Goal: Information Seeking & Learning: Learn about a topic

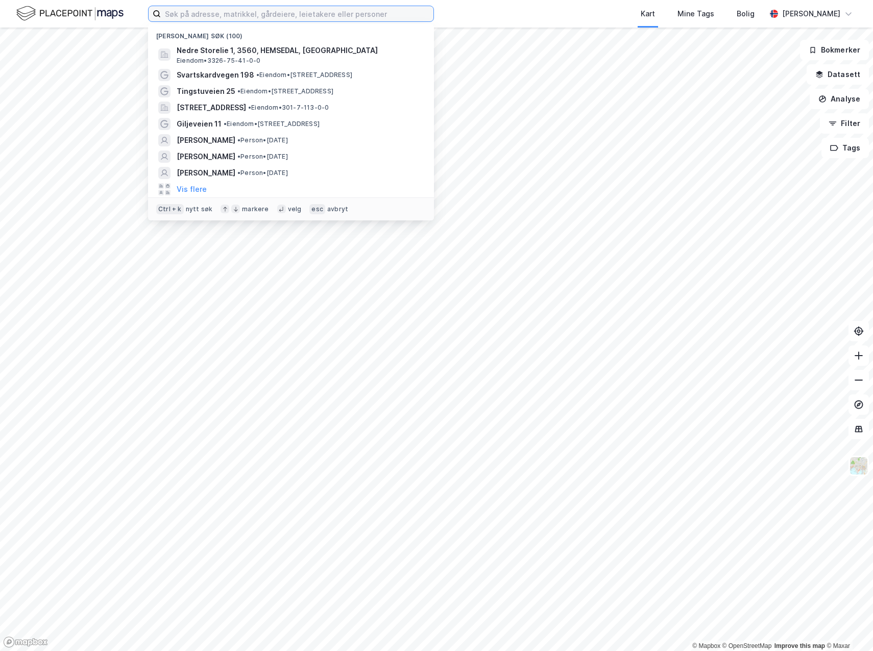
click at [207, 17] on input at bounding box center [297, 13] width 273 height 15
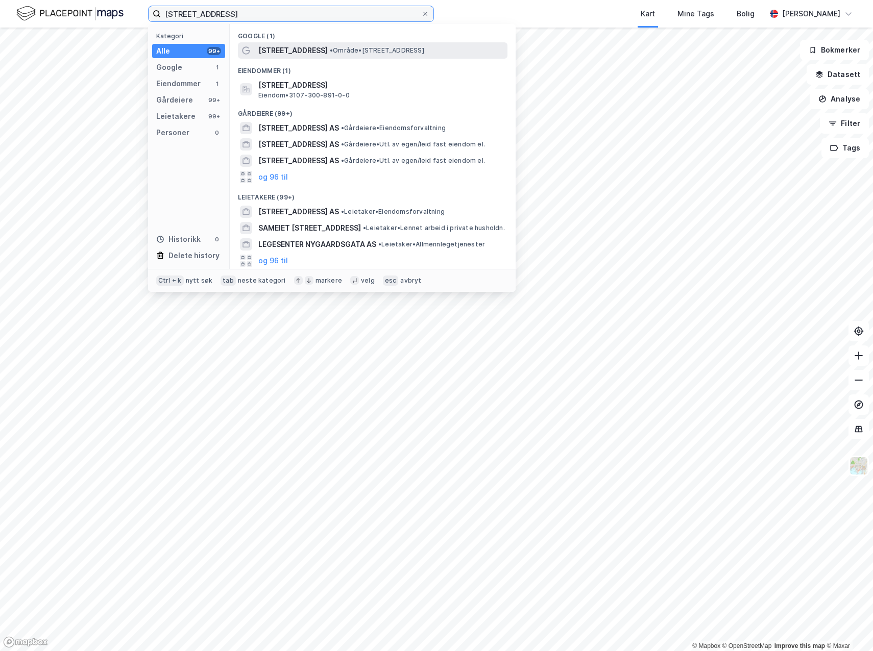
type input "[STREET_ADDRESS]"
click at [292, 46] on span "[STREET_ADDRESS]" at bounding box center [292, 50] width 69 height 12
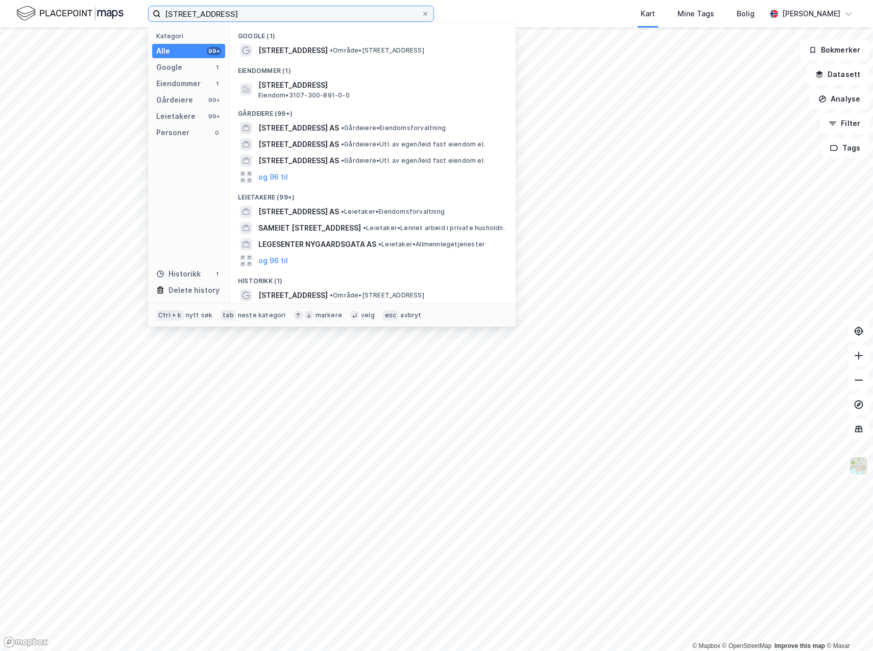
click at [232, 15] on input "[STREET_ADDRESS]" at bounding box center [291, 13] width 260 height 15
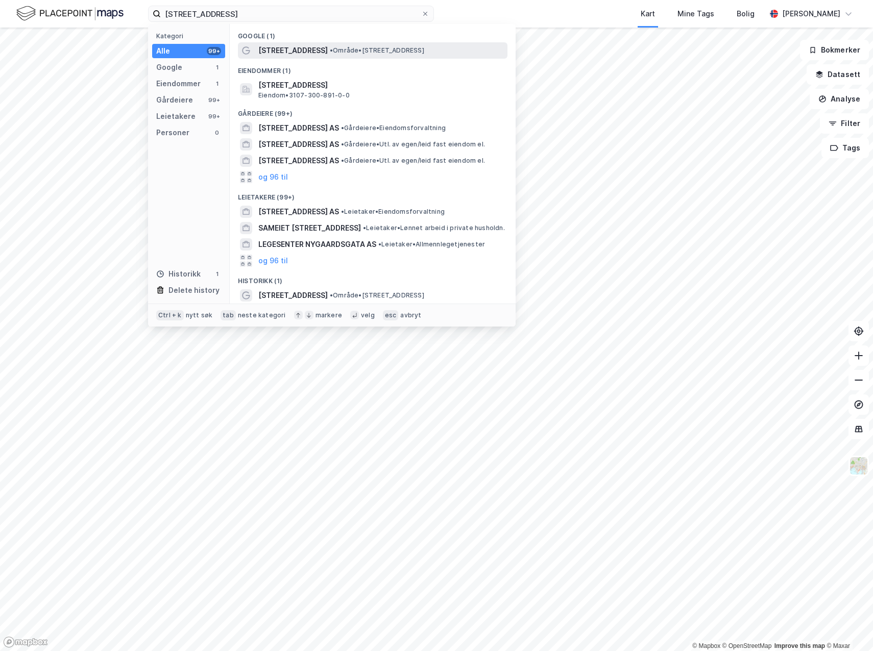
click at [281, 48] on span "[STREET_ADDRESS]" at bounding box center [292, 50] width 69 height 12
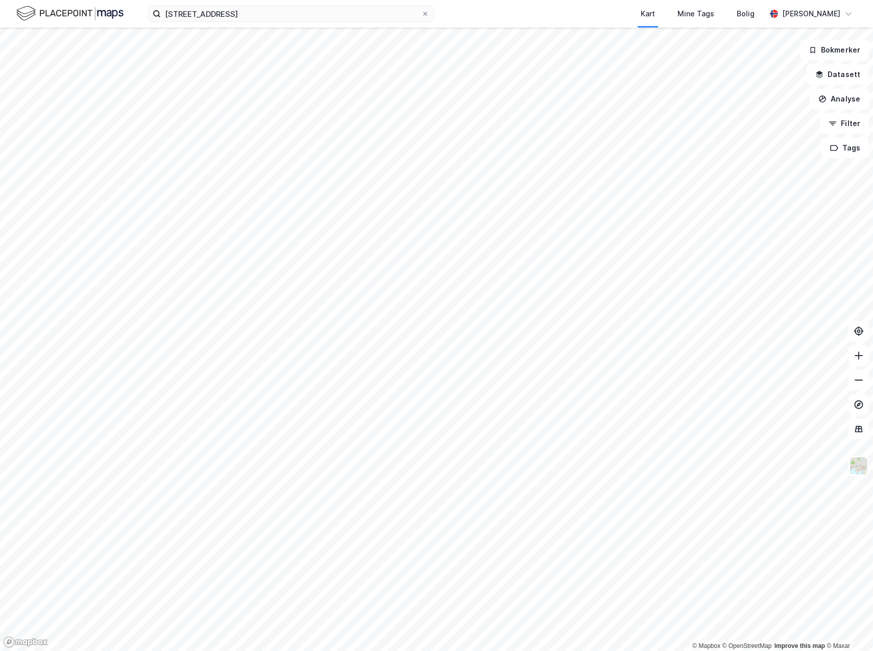
click at [26, 10] on img at bounding box center [69, 14] width 107 height 18
click at [65, 12] on img at bounding box center [69, 14] width 107 height 18
click at [230, 15] on input "[STREET_ADDRESS]" at bounding box center [291, 13] width 260 height 15
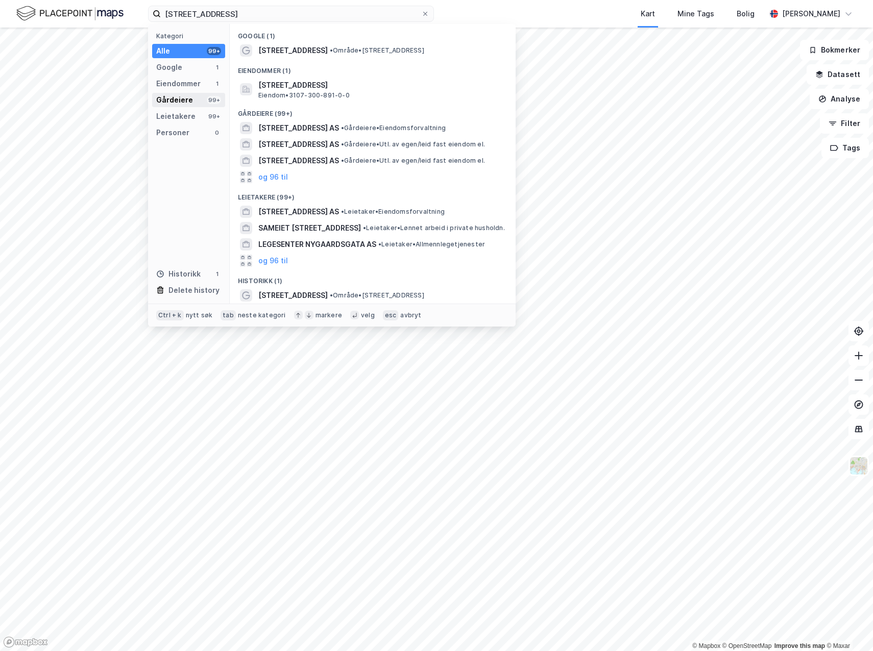
click at [185, 95] on div "Gårdeiere" at bounding box center [174, 100] width 37 height 12
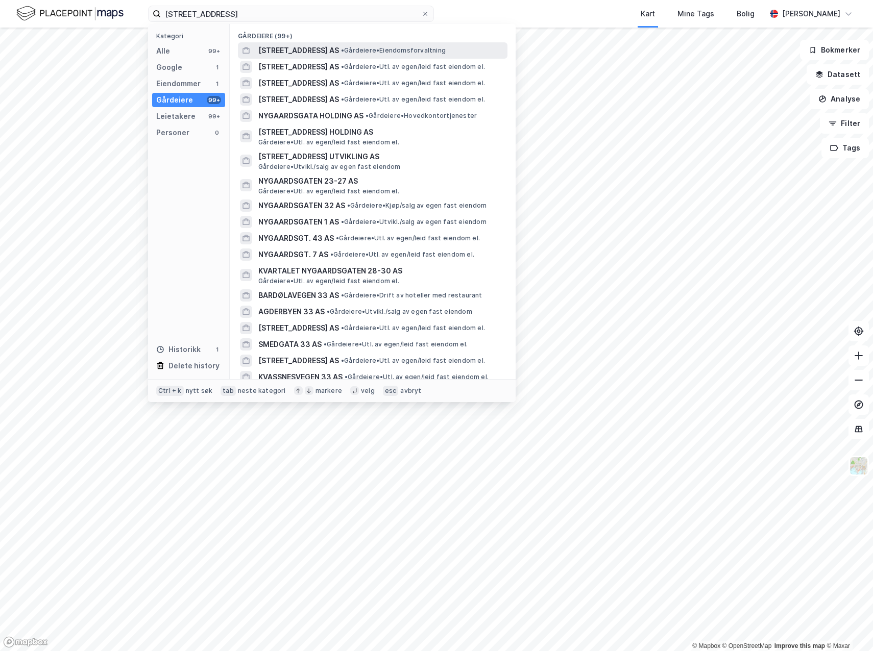
click at [291, 45] on span "[STREET_ADDRESS] AS" at bounding box center [298, 50] width 81 height 12
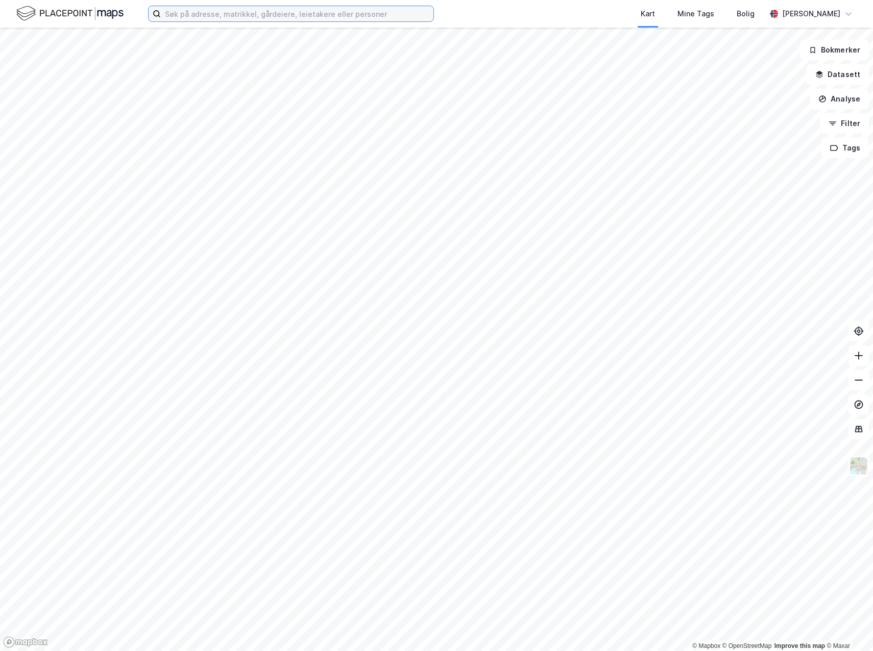
click at [250, 11] on input at bounding box center [297, 13] width 273 height 15
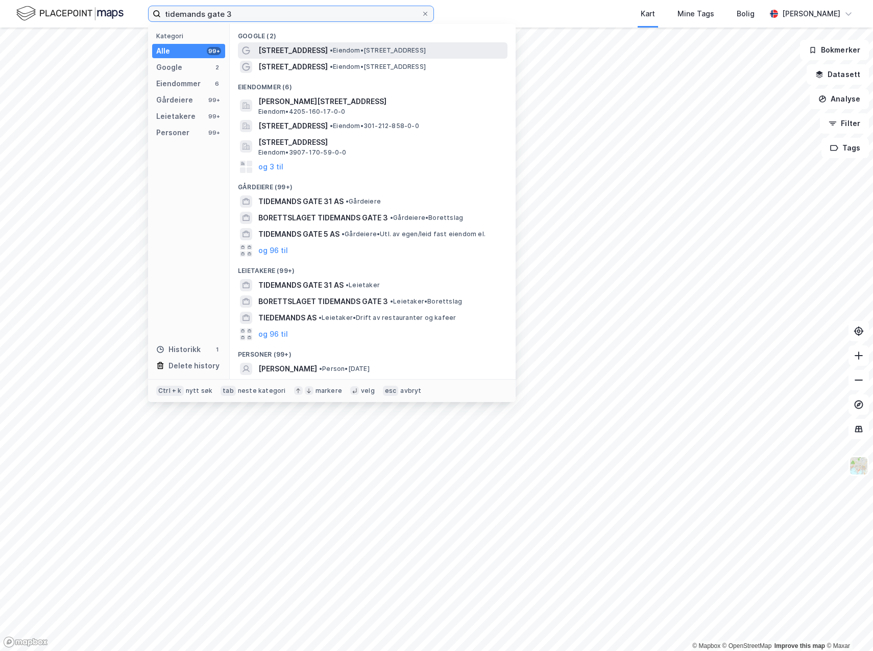
type input "tidemands gate 3"
click at [280, 55] on span "[STREET_ADDRESS]" at bounding box center [292, 50] width 69 height 12
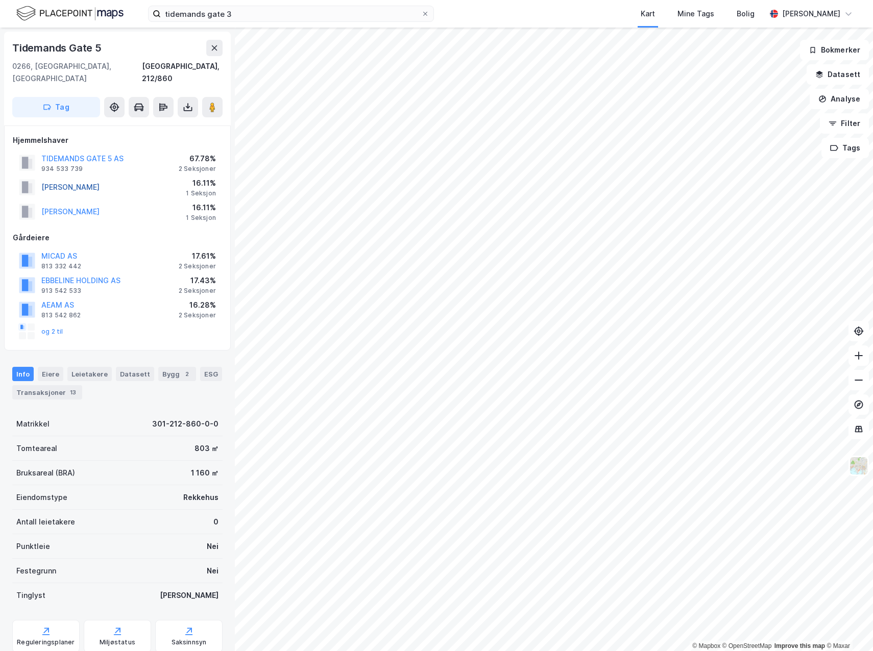
click at [0, 0] on button "[PERSON_NAME]" at bounding box center [0, 0] width 0 height 0
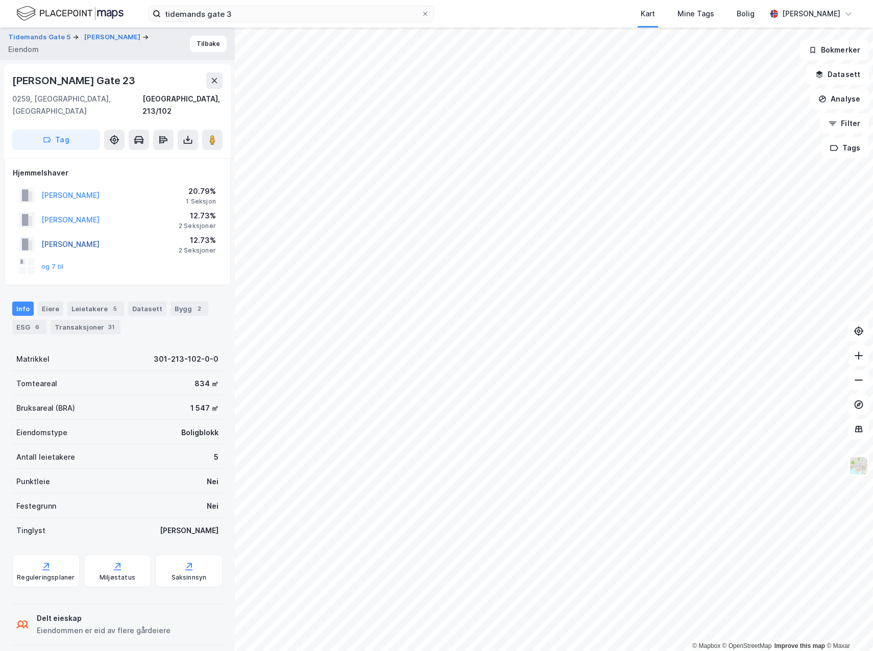
click at [0, 0] on button "[PERSON_NAME]" at bounding box center [0, 0] width 0 height 0
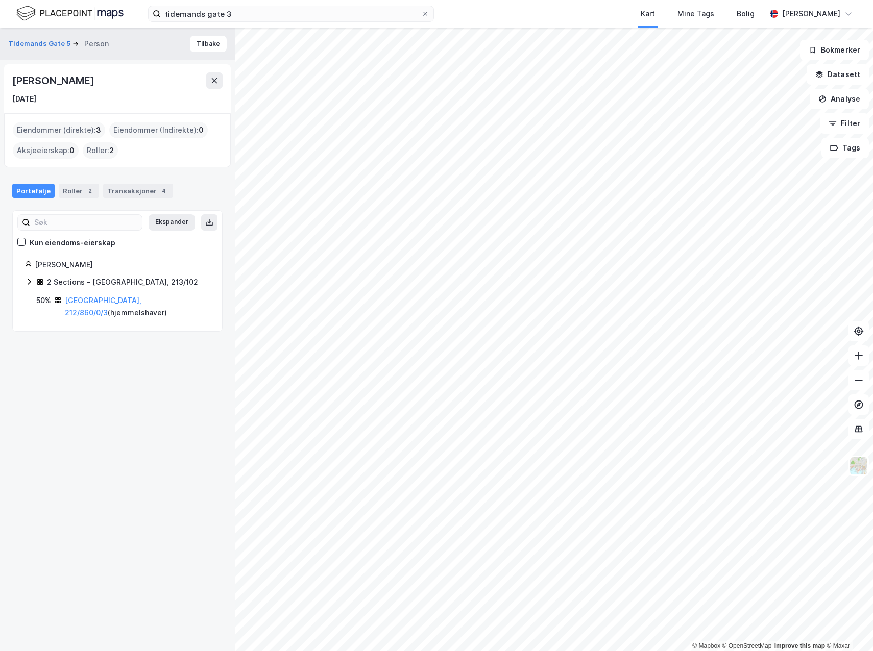
click at [30, 282] on icon at bounding box center [29, 282] width 8 height 8
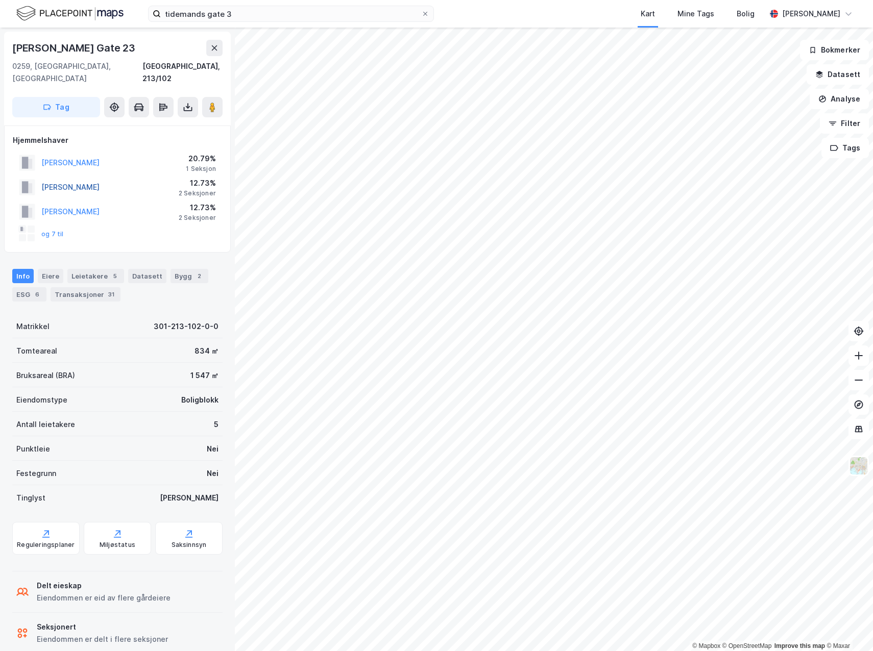
click at [0, 0] on button "[PERSON_NAME]" at bounding box center [0, 0] width 0 height 0
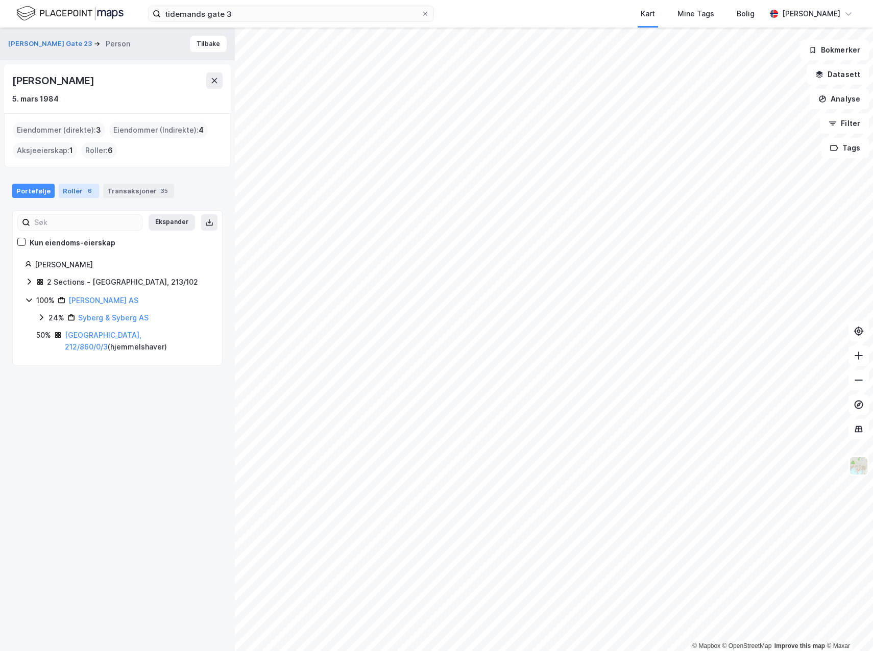
click at [76, 189] on div "Roller 6" at bounding box center [79, 191] width 40 height 14
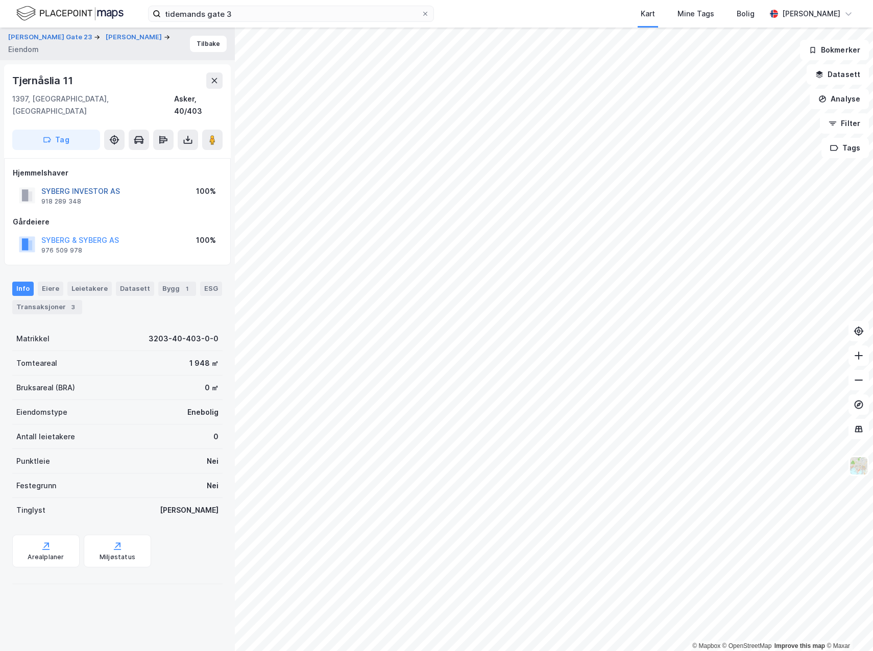
click at [0, 0] on button "SYBERG INVESTOR AS" at bounding box center [0, 0] width 0 height 0
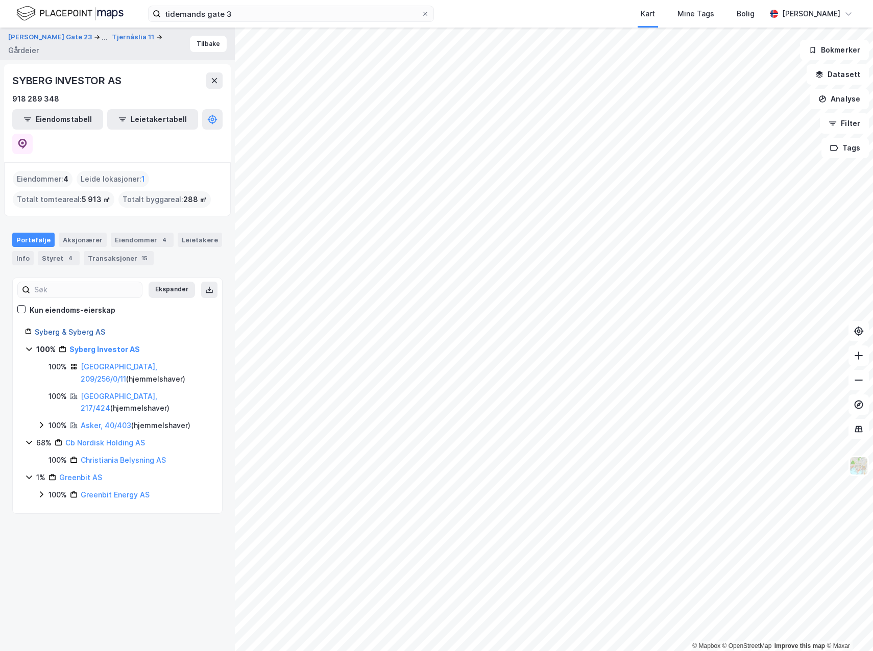
click at [91, 328] on link "Syberg & Syberg AS" at bounding box center [70, 332] width 70 height 9
click at [24, 141] on icon at bounding box center [22, 142] width 3 height 3
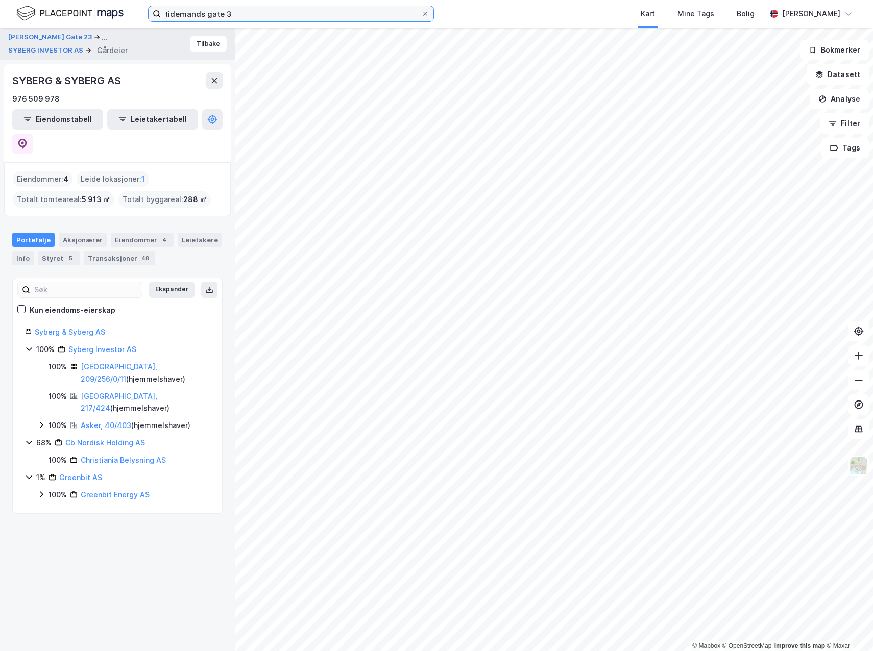
click at [243, 13] on input "tidemands gate 3" at bounding box center [291, 13] width 260 height 15
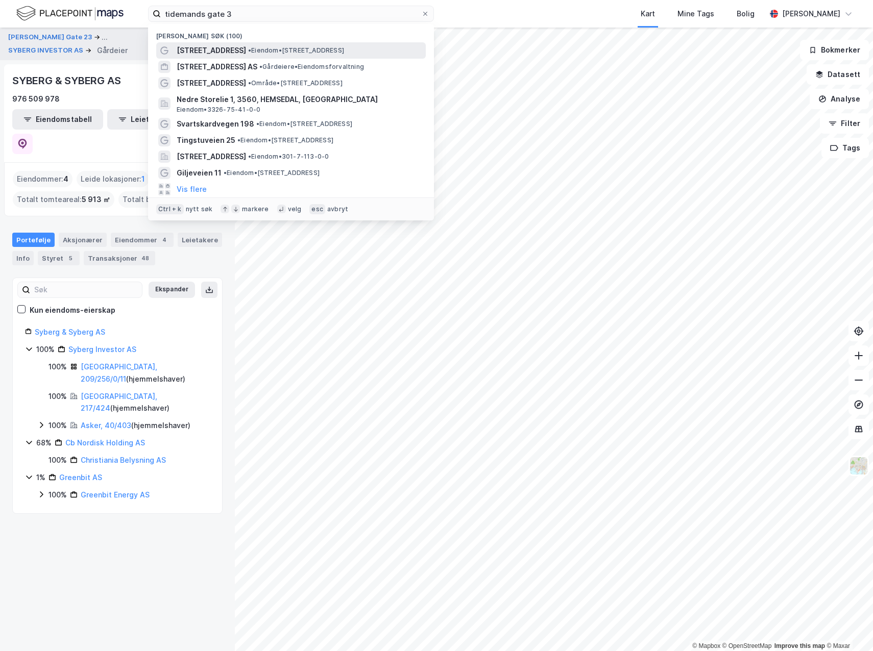
click at [248, 46] on span "•" at bounding box center [249, 50] width 3 height 8
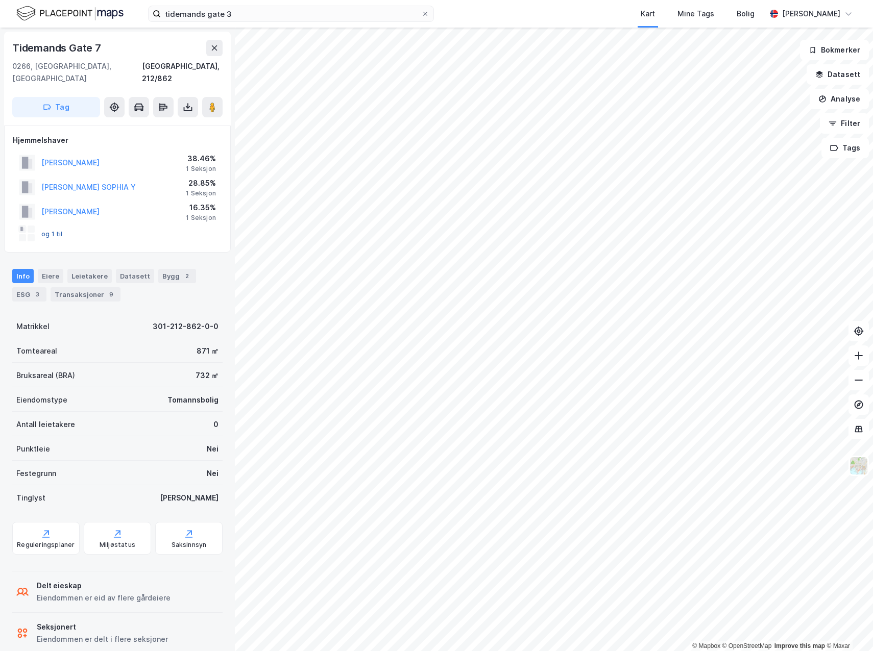
click at [0, 0] on button "og 1 til" at bounding box center [0, 0] width 0 height 0
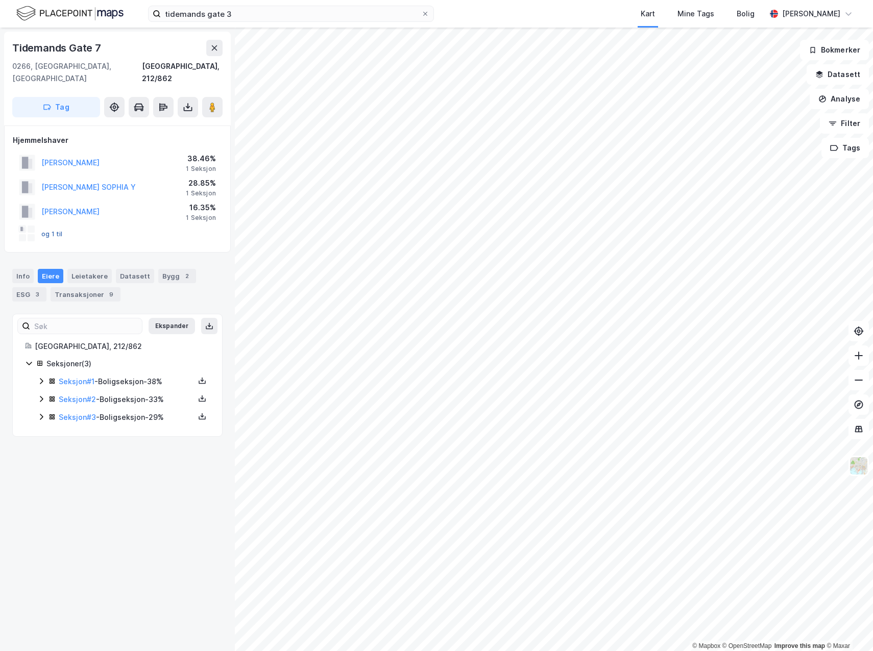
click at [0, 0] on button "og 1 til" at bounding box center [0, 0] width 0 height 0
click at [27, 269] on div "Info" at bounding box center [22, 276] width 21 height 14
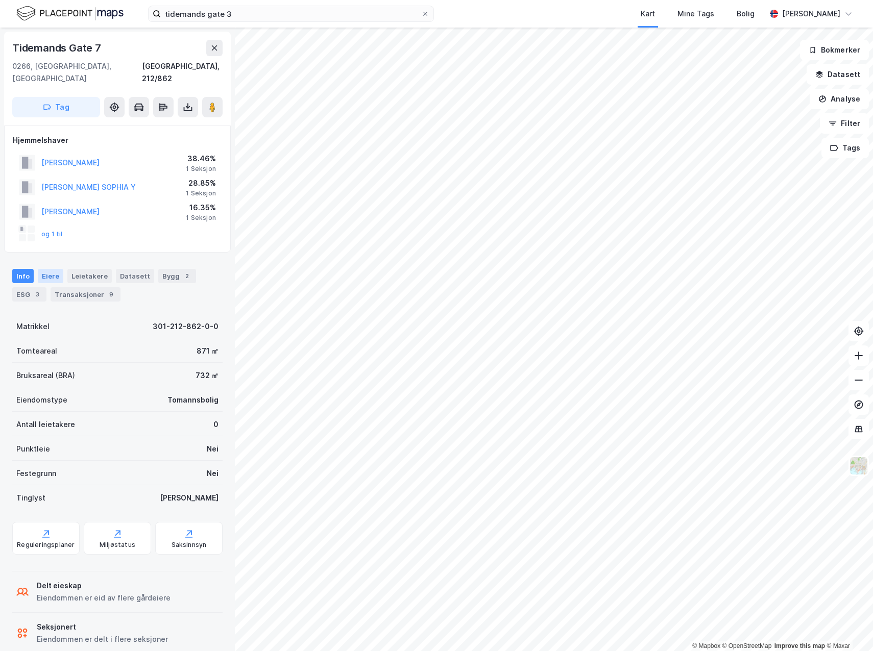
click at [44, 269] on div "Eiere" at bounding box center [51, 276] width 26 height 14
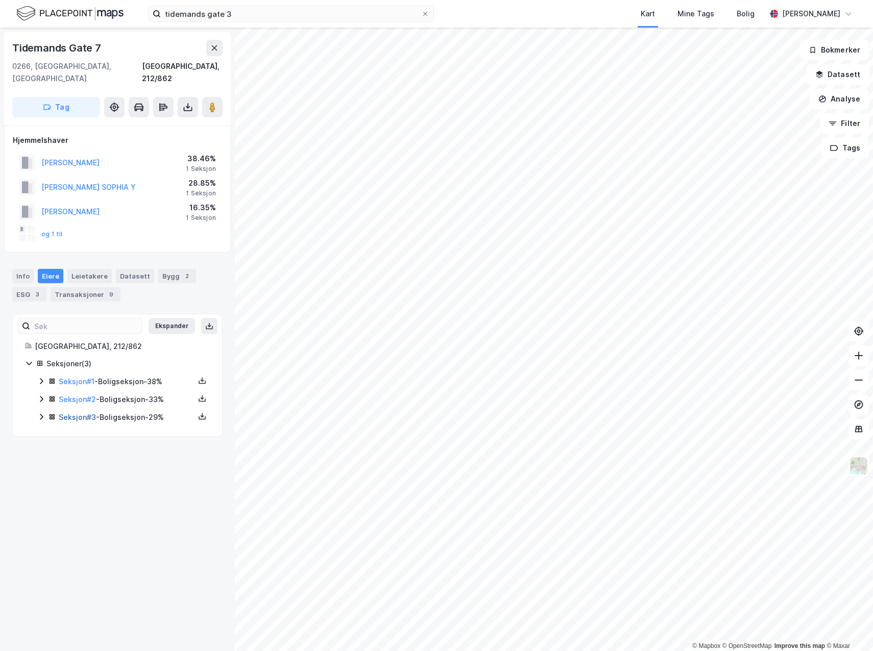
click at [90, 413] on link "Seksjon # 3" at bounding box center [77, 417] width 37 height 9
click at [82, 395] on link "Seksjon # 2" at bounding box center [77, 399] width 37 height 9
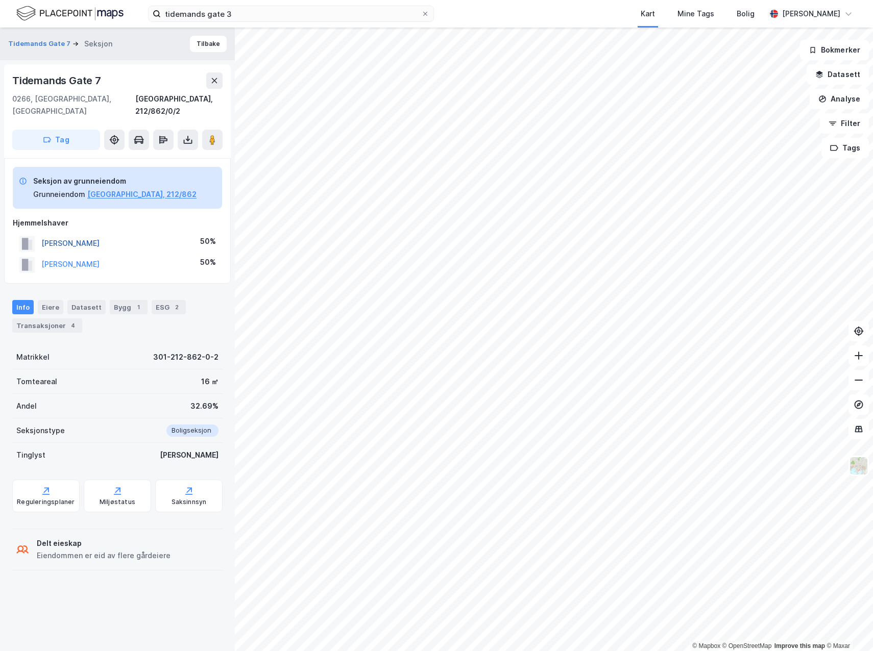
click at [0, 0] on button "[PERSON_NAME]" at bounding box center [0, 0] width 0 height 0
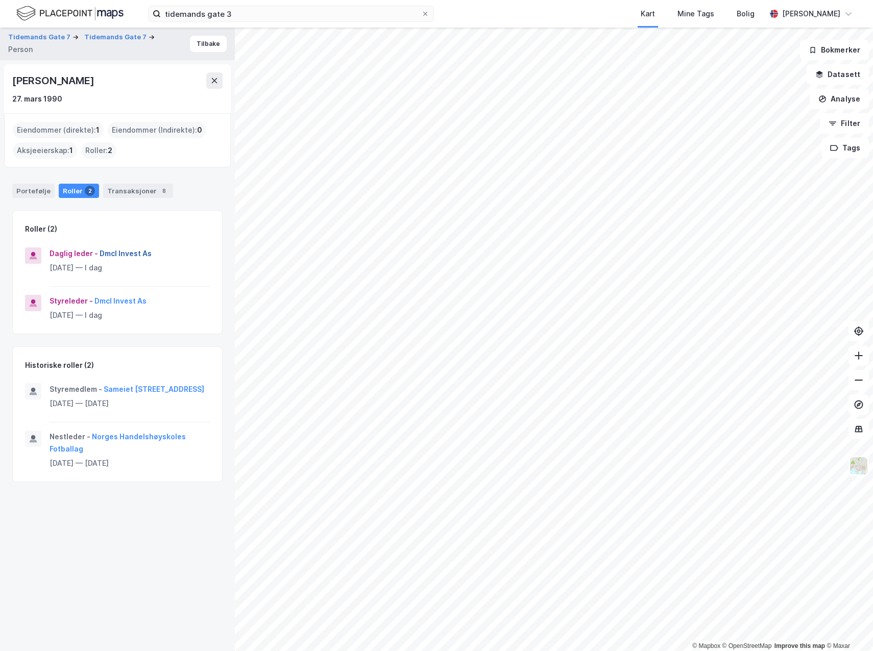
click at [0, 0] on button "Dmcl Invest As" at bounding box center [0, 0] width 0 height 0
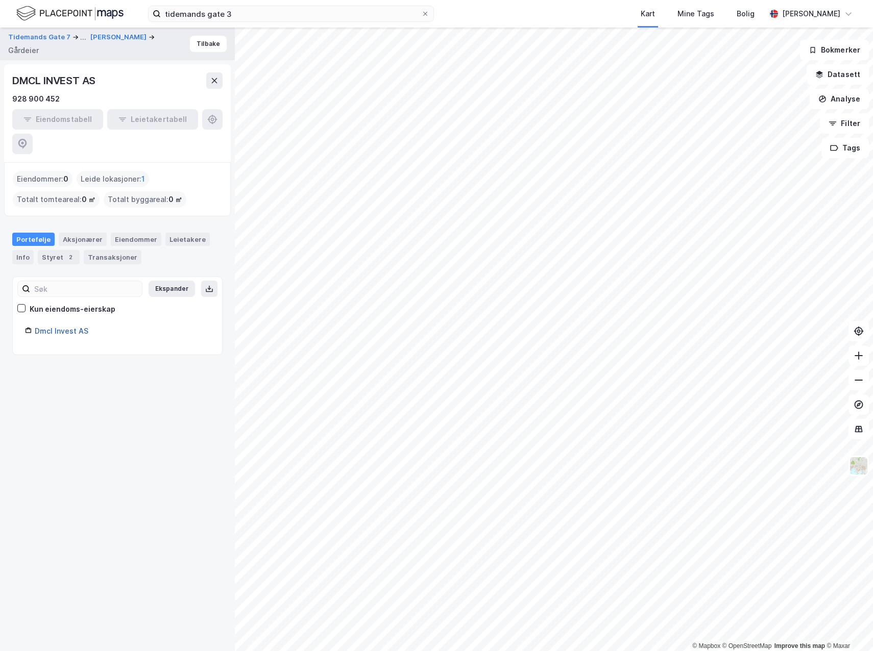
click at [72, 327] on link "Dmcl Invest AS" at bounding box center [62, 331] width 54 height 9
click at [66, 327] on link "Dmcl Invest AS" at bounding box center [62, 331] width 54 height 9
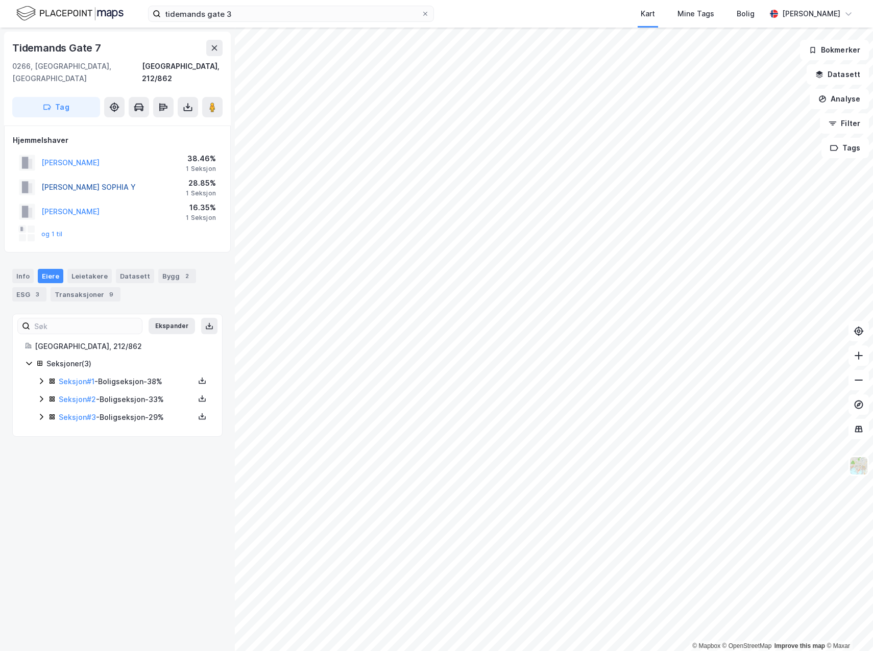
click at [0, 0] on button "[PERSON_NAME] SOPHIA Y" at bounding box center [0, 0] width 0 height 0
